Goal: Task Accomplishment & Management: Manage account settings

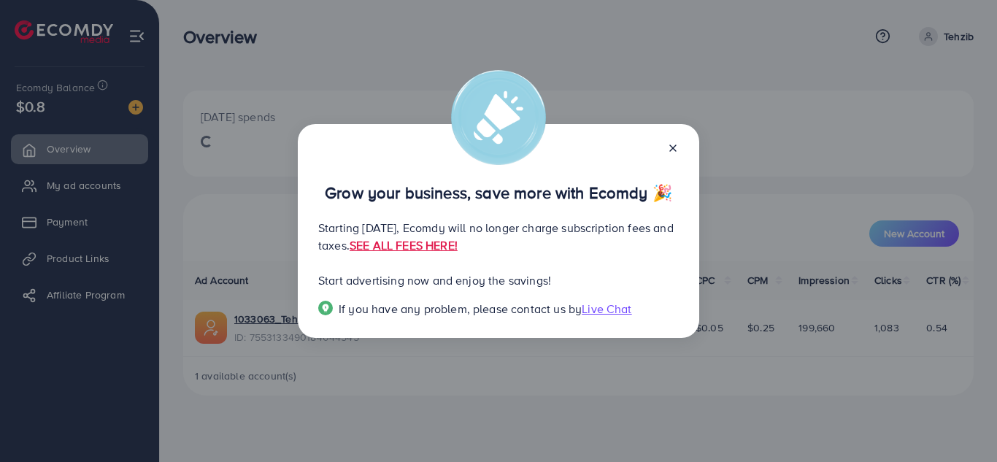
click at [671, 142] on icon at bounding box center [673, 148] width 12 height 12
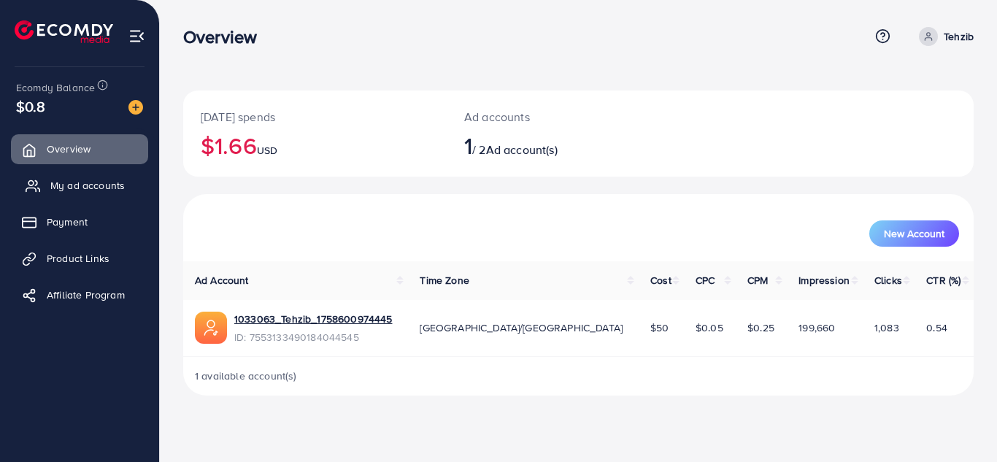
click at [93, 185] on span "My ad accounts" at bounding box center [87, 185] width 74 height 15
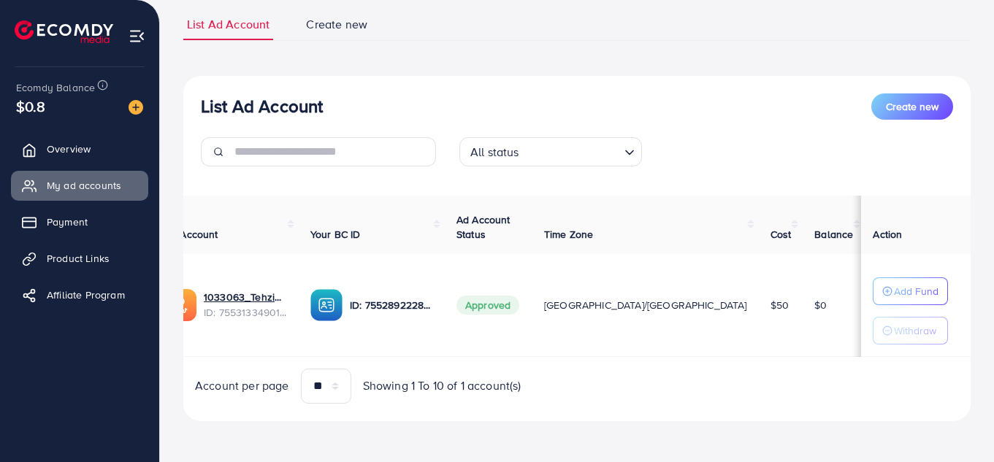
scroll to position [0, 80]
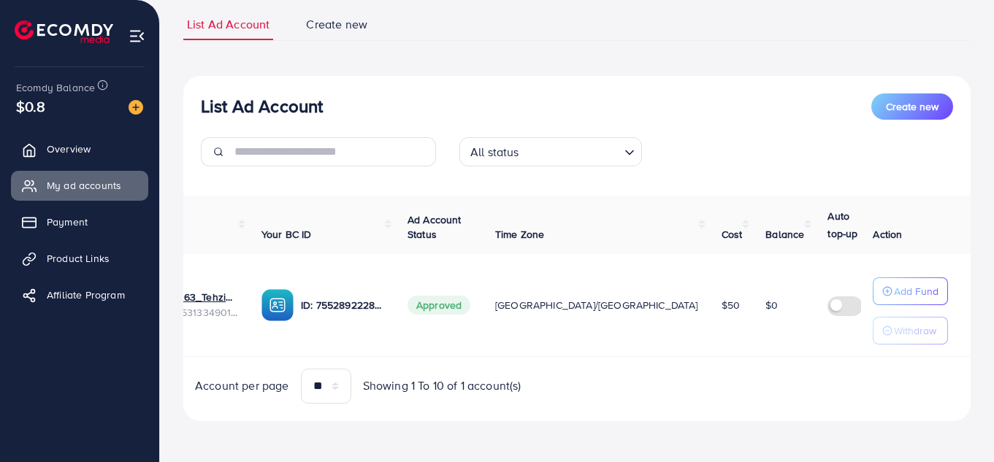
click at [902, 334] on p "Withdraw" at bounding box center [915, 331] width 42 height 18
drag, startPoint x: 893, startPoint y: 319, endPoint x: 875, endPoint y: 313, distance: 19.2
click at [894, 322] on p "Withdraw" at bounding box center [915, 331] width 42 height 18
click at [306, 11] on link "Create new" at bounding box center [336, 24] width 69 height 31
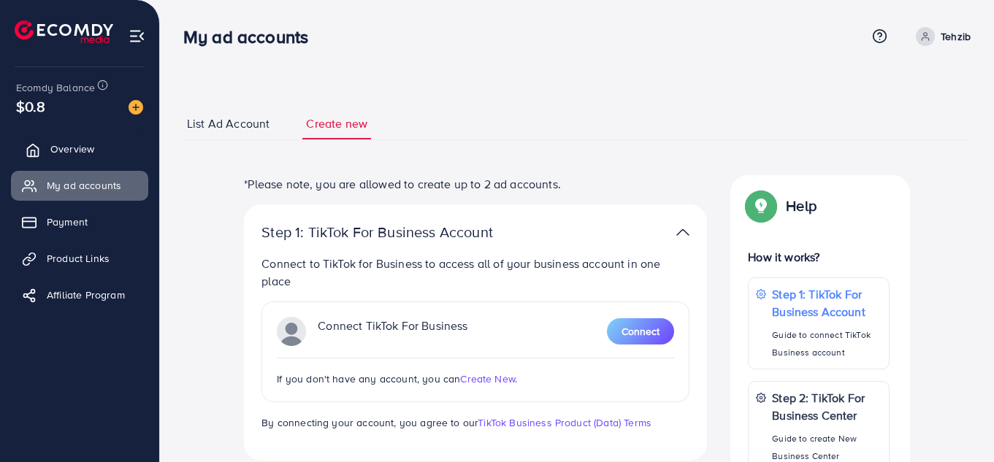
click at [48, 147] on link "Overview" at bounding box center [79, 148] width 137 height 29
